Goal: Download file/media

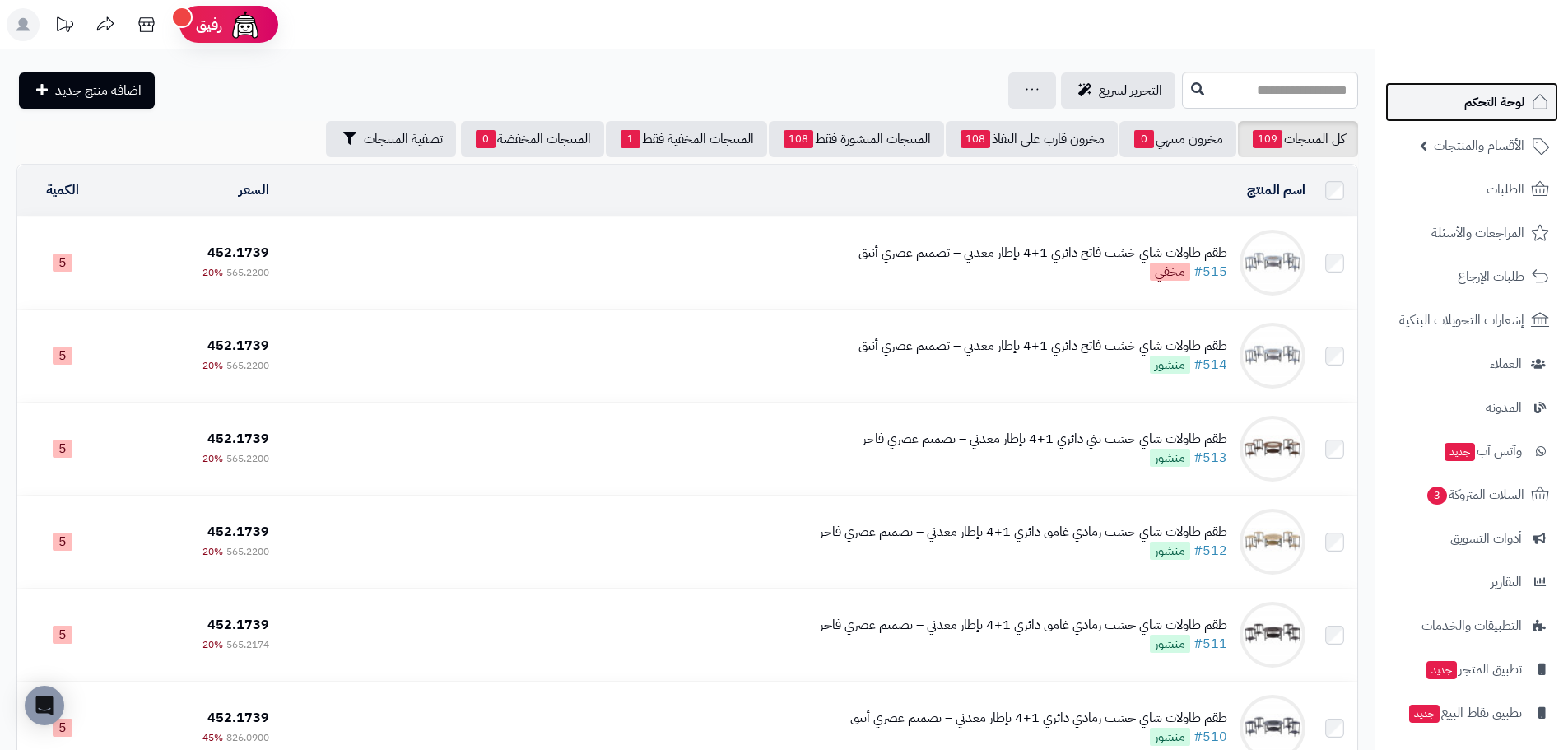
click at [1507, 99] on span "لوحة التحكم" at bounding box center [1494, 102] width 60 height 23
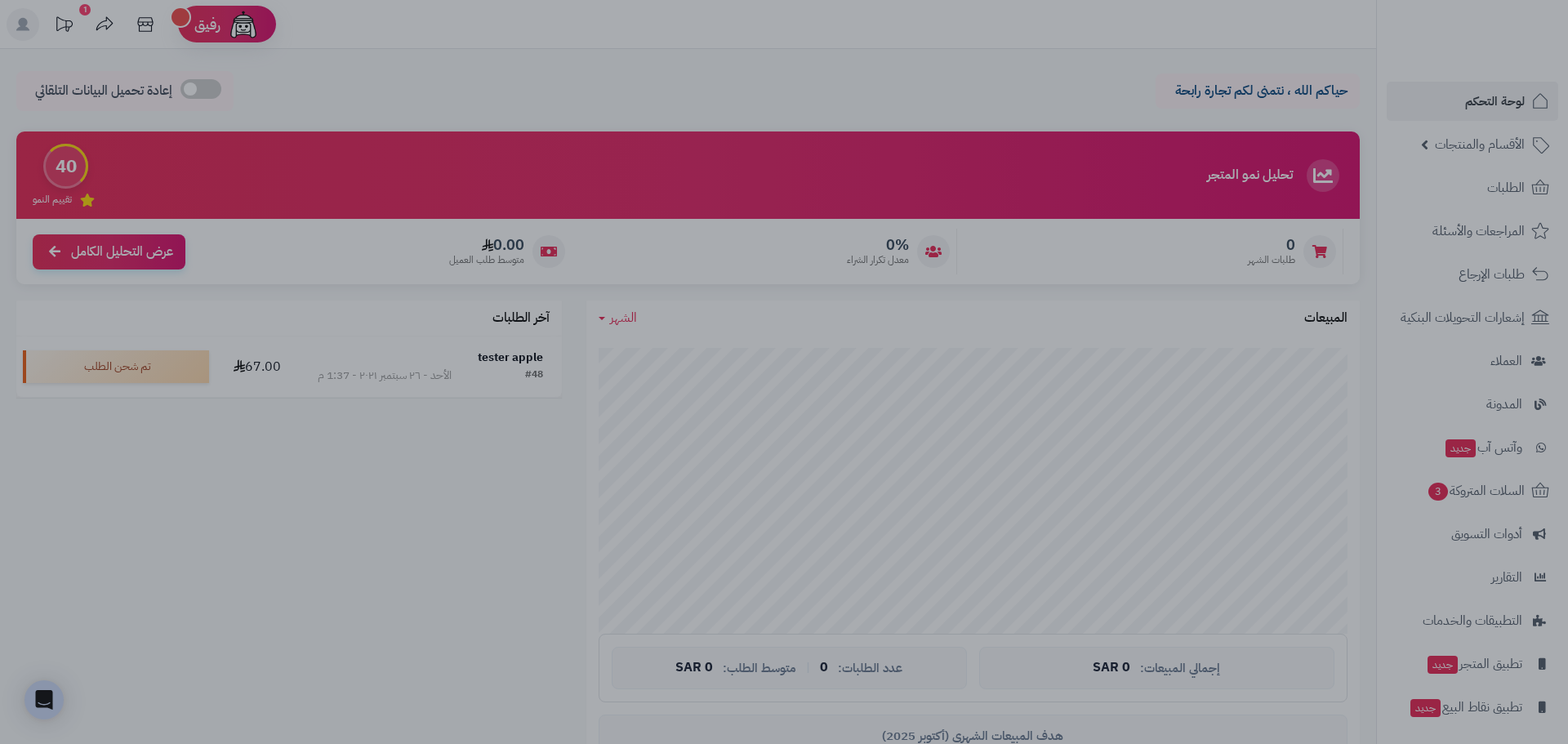
click at [367, 592] on div at bounding box center [784, 372] width 1568 height 744
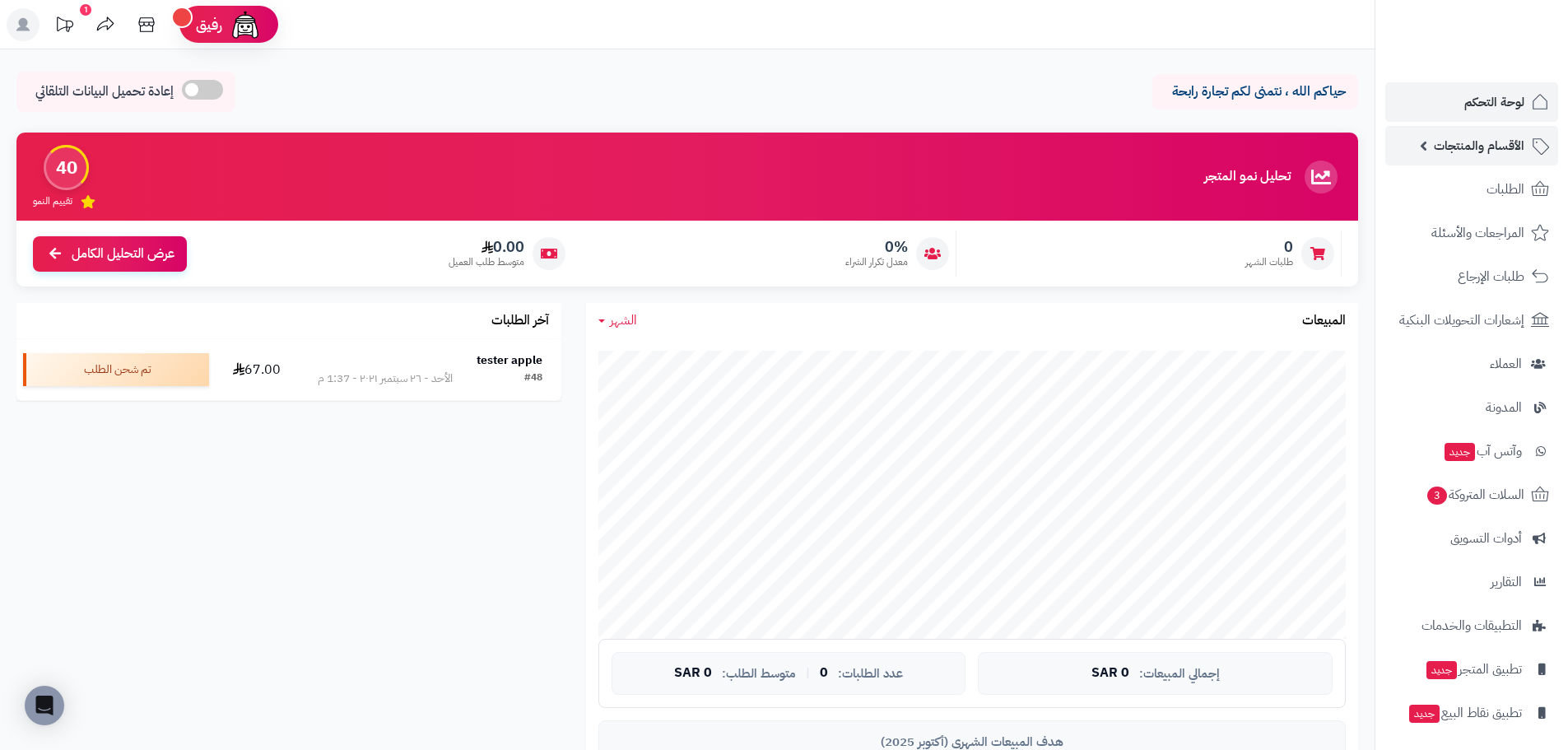
click at [1507, 139] on span "الأقسام والمنتجات" at bounding box center [1479, 146] width 90 height 23
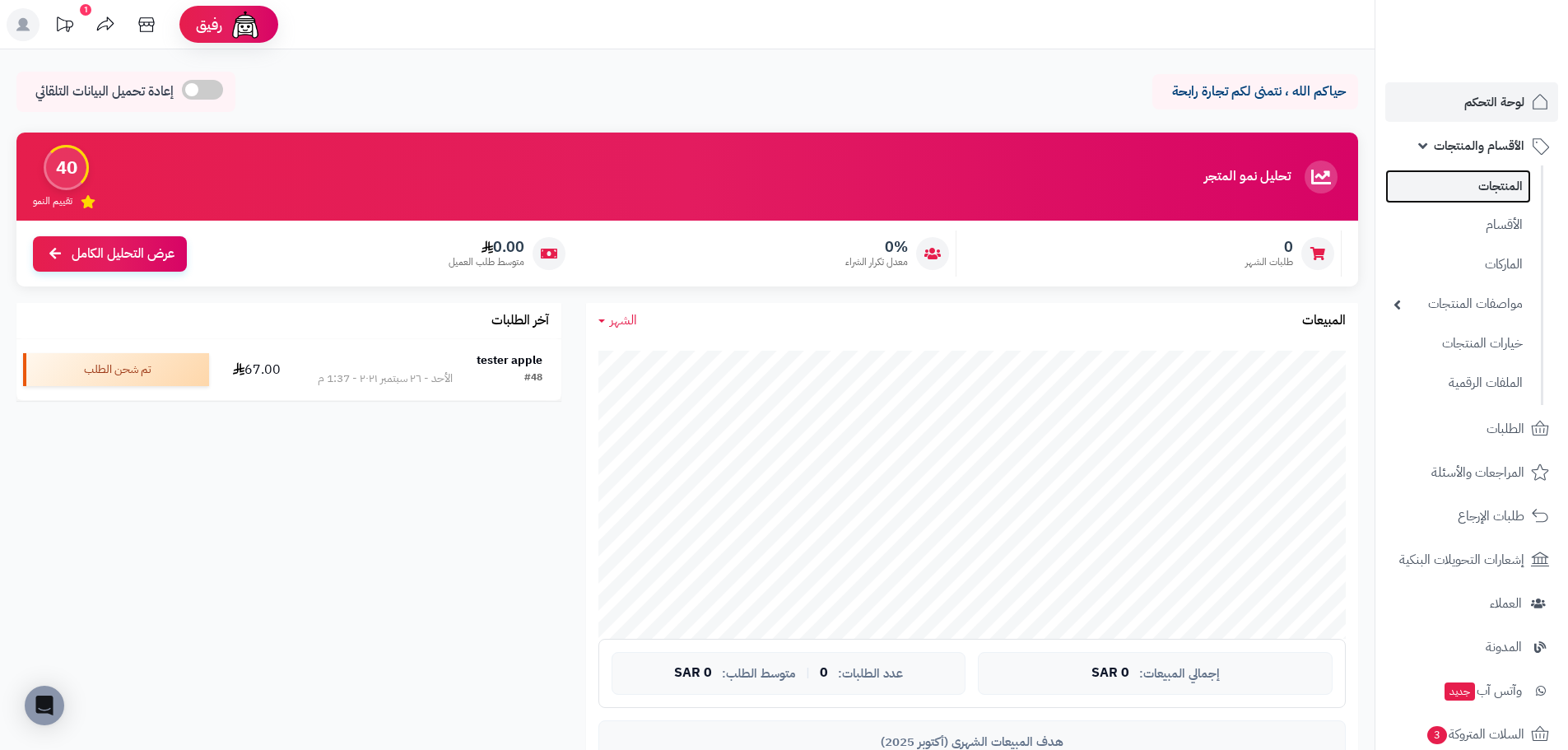
click at [1485, 190] on link "المنتجات" at bounding box center [1458, 186] width 146 height 33
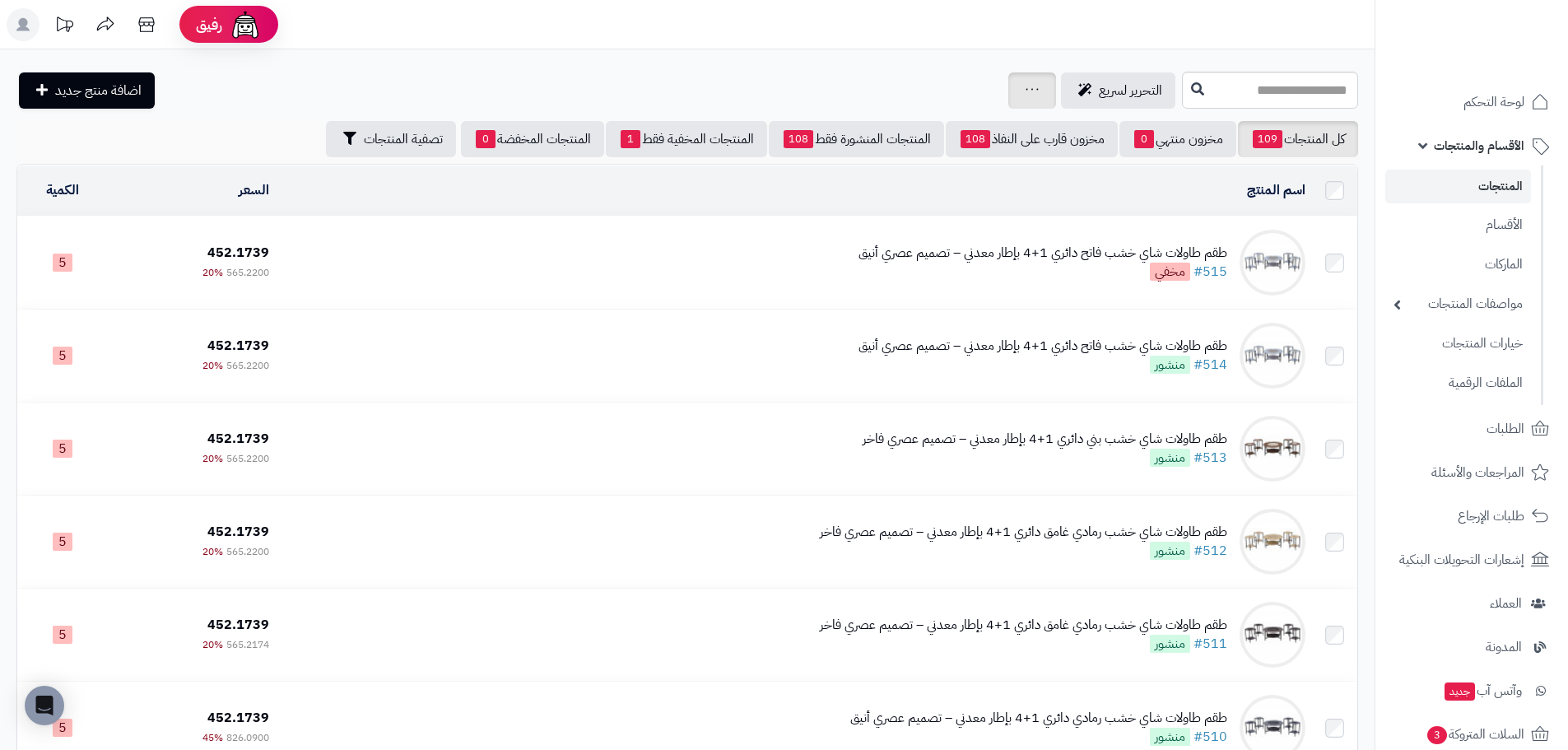
click at [1026, 87] on icon at bounding box center [1032, 89] width 13 height 11
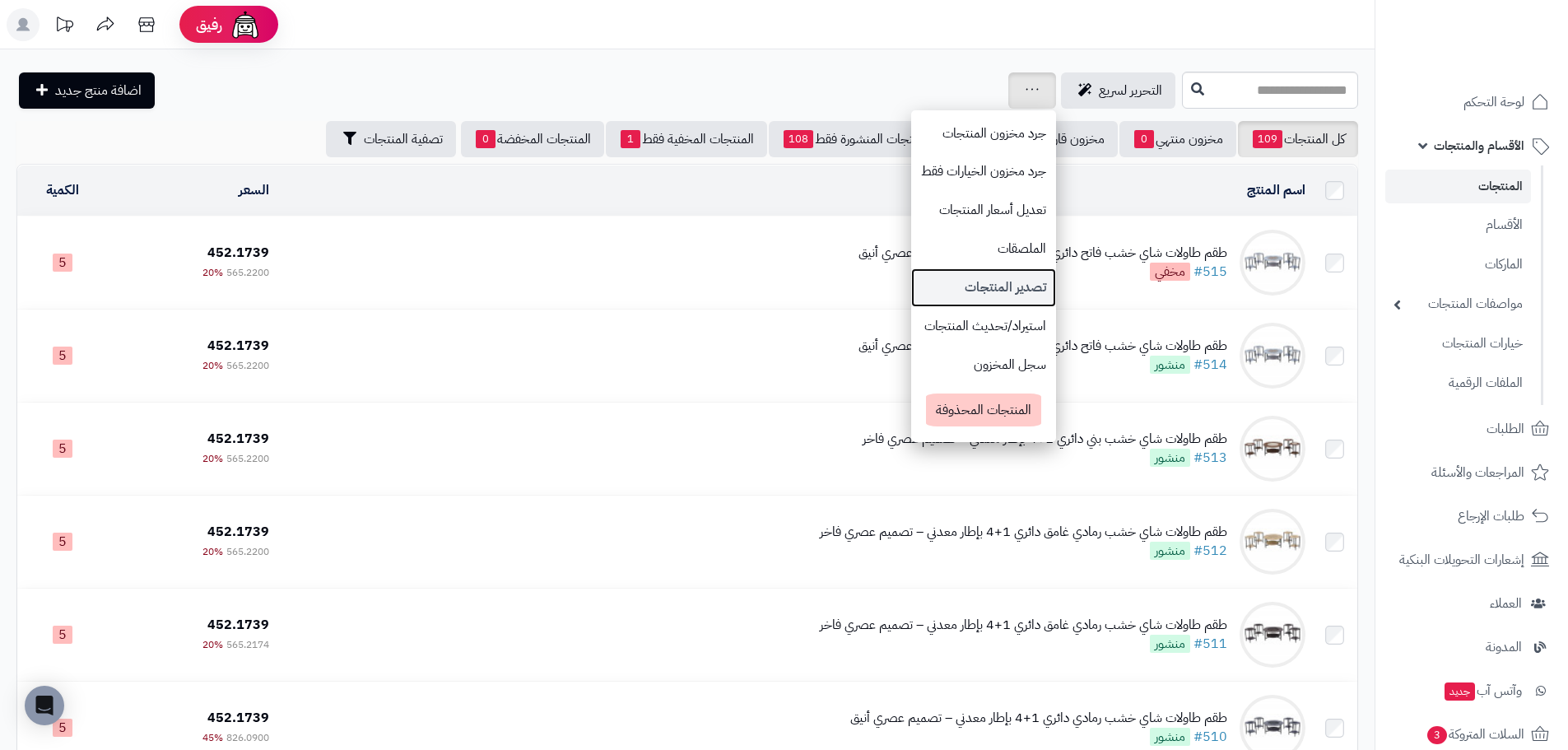
click at [913, 286] on link "تصدير المنتجات" at bounding box center [983, 288] width 145 height 39
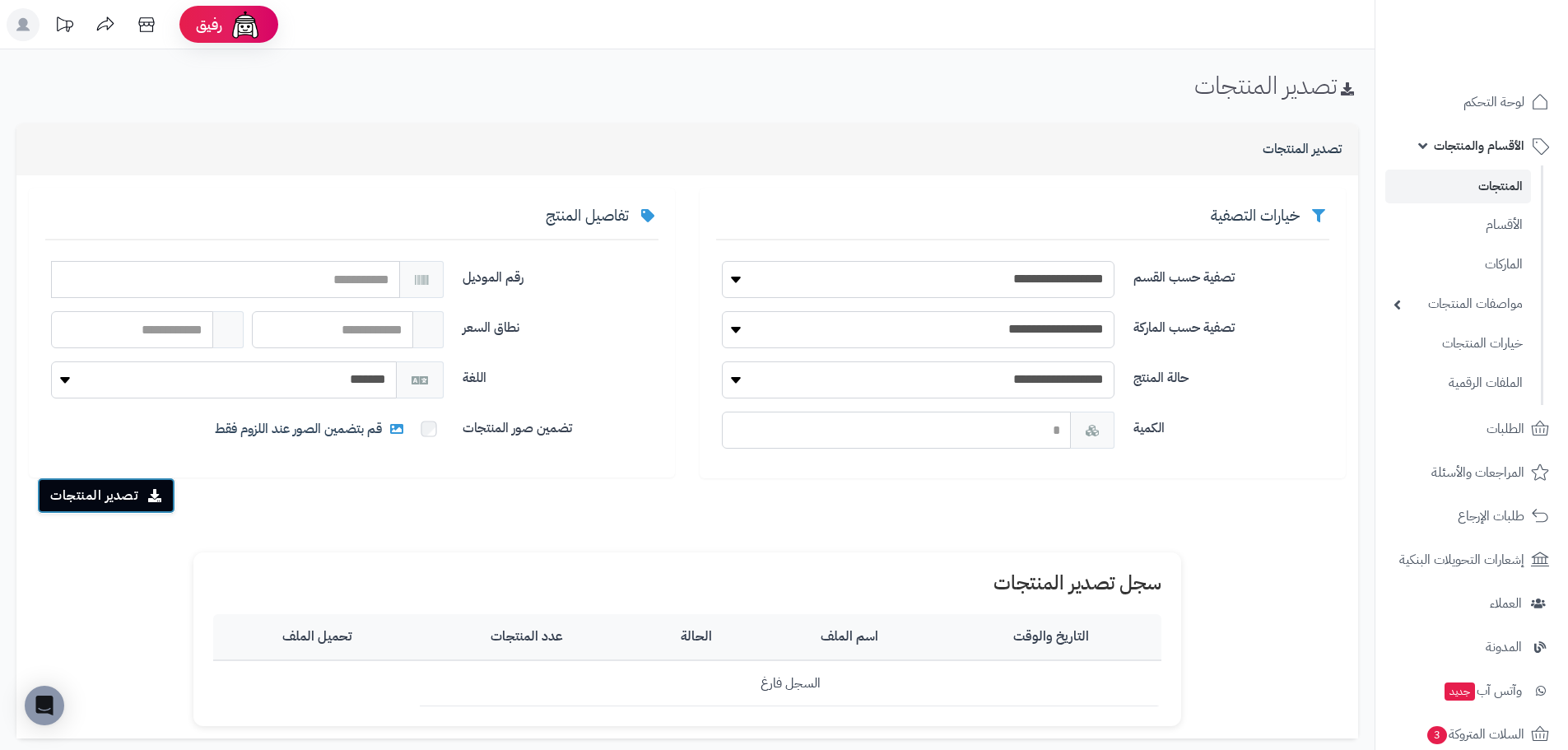
click at [78, 497] on button "تصدير المنتجات" at bounding box center [106, 495] width 139 height 36
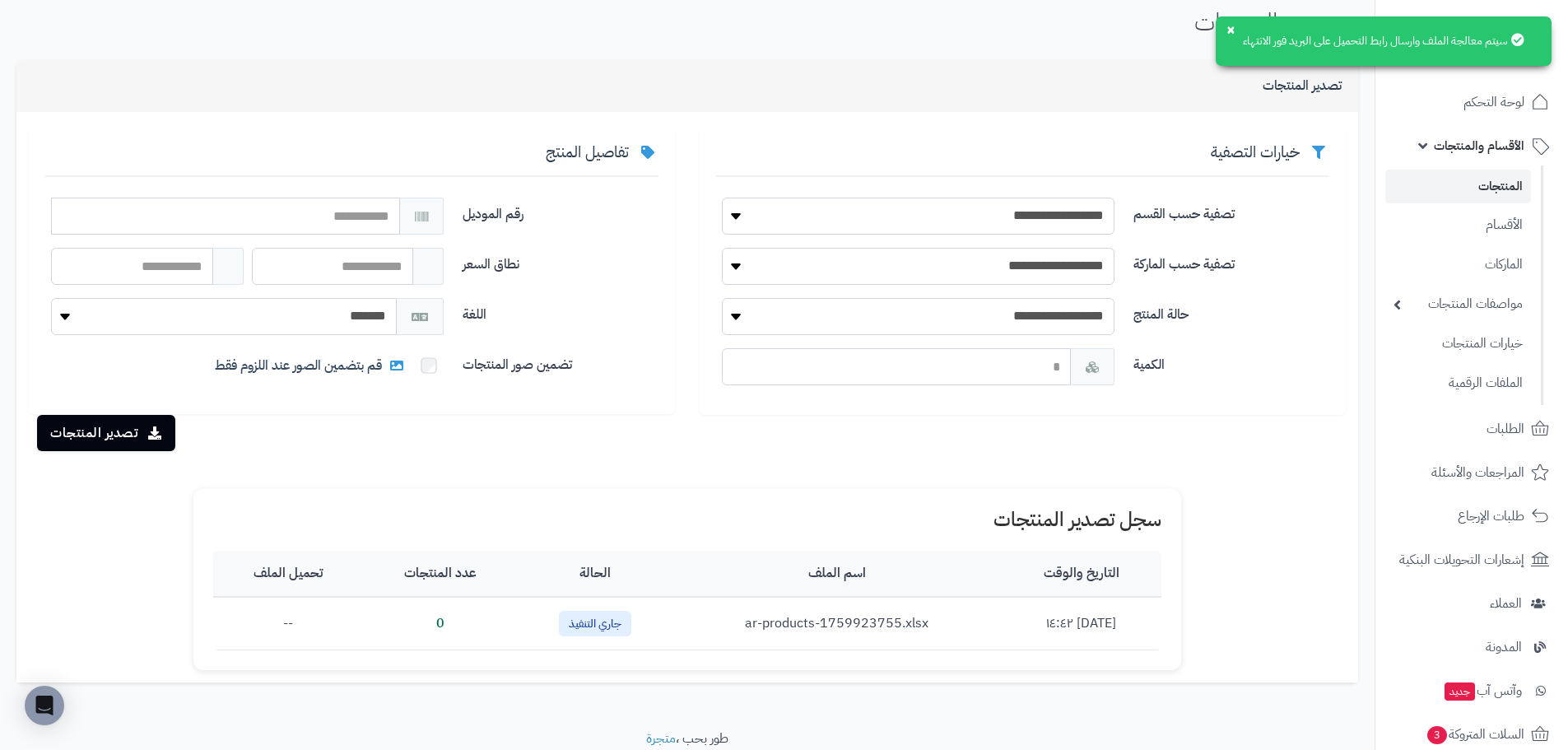
scroll to position [125, 0]
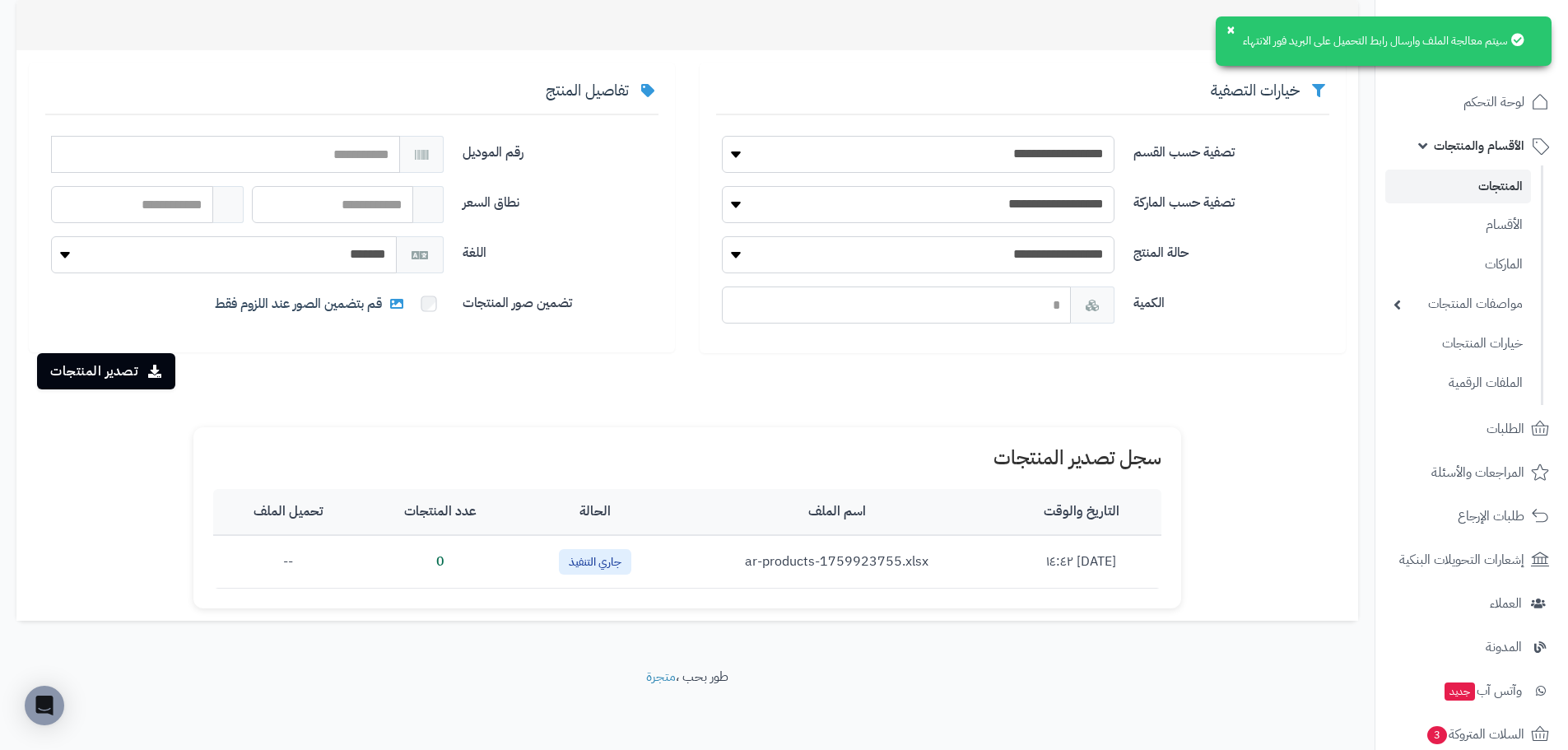
click at [576, 389] on div "تصدير المنتجات" at bounding box center [687, 370] width 1330 height 36
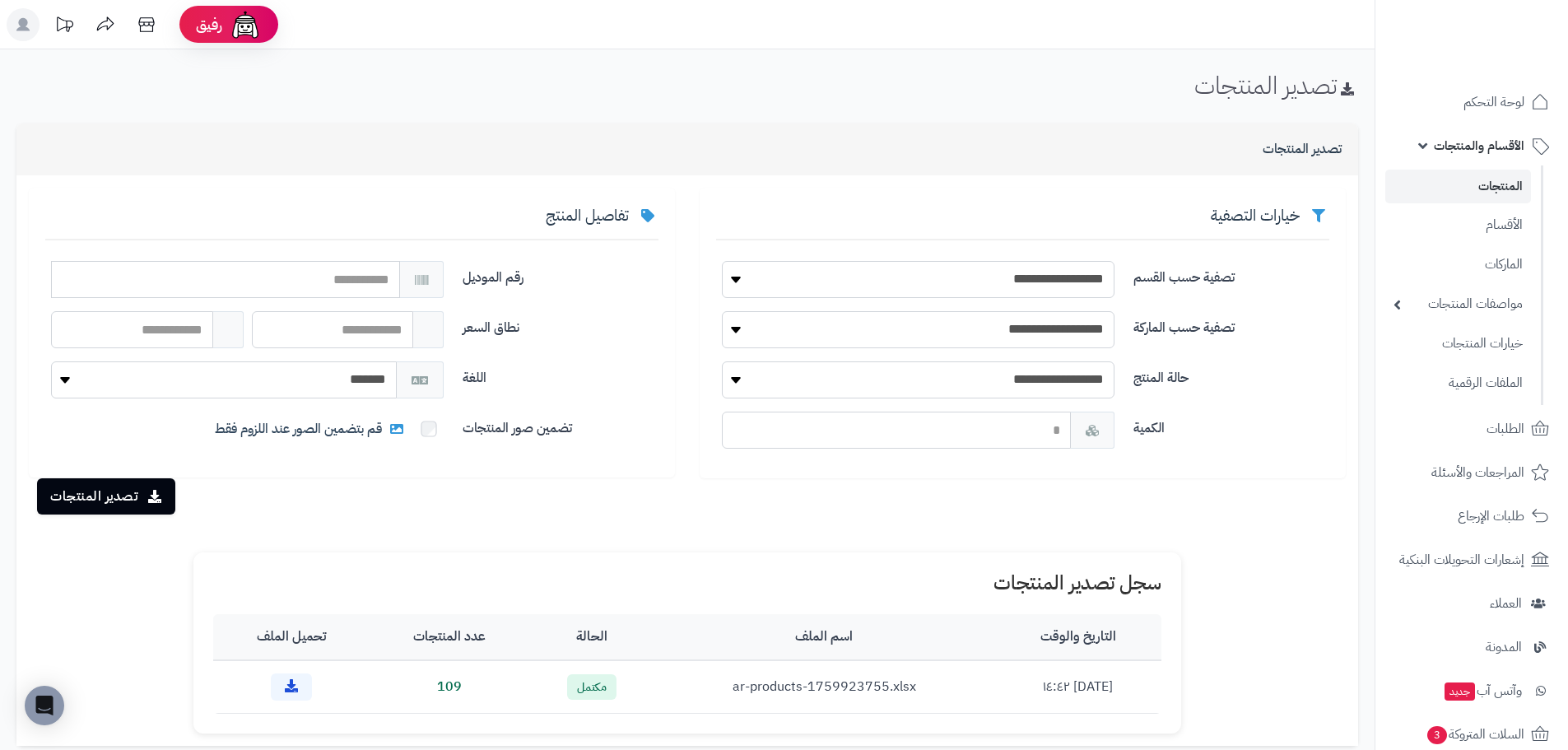
scroll to position [125, 0]
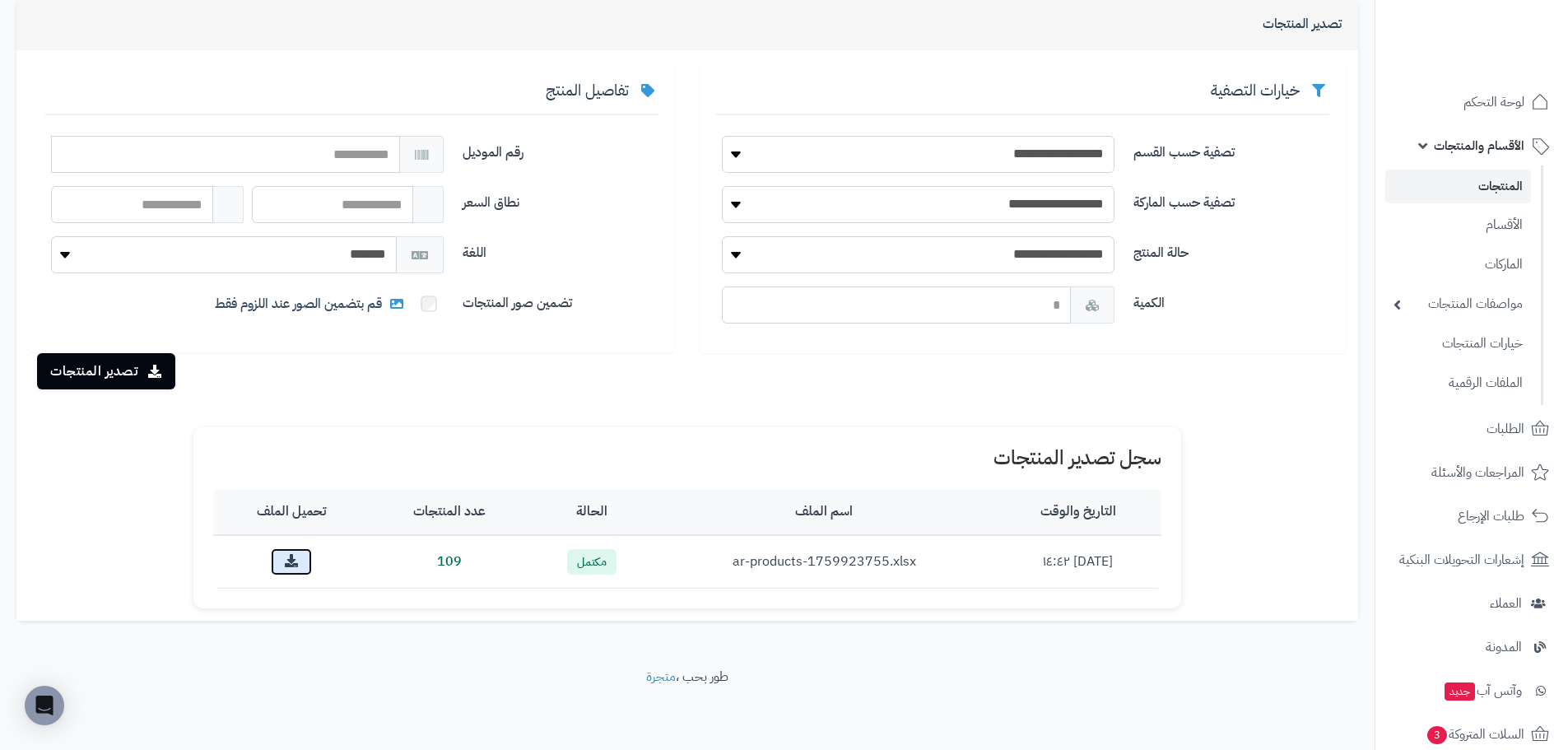
drag, startPoint x: 296, startPoint y: 558, endPoint x: 288, endPoint y: 570, distance: 14.4
click at [296, 558] on link at bounding box center [291, 561] width 41 height 27
